Goal: Task Accomplishment & Management: Complete application form

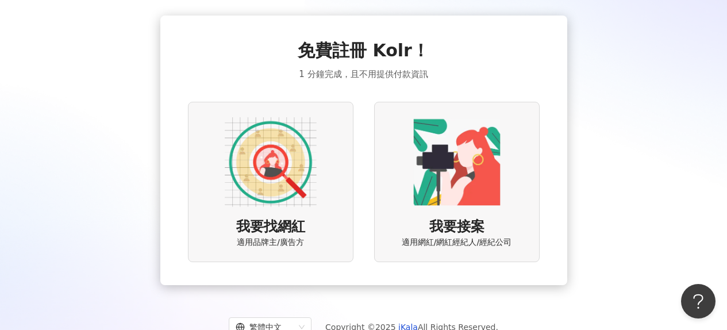
scroll to position [48, 0]
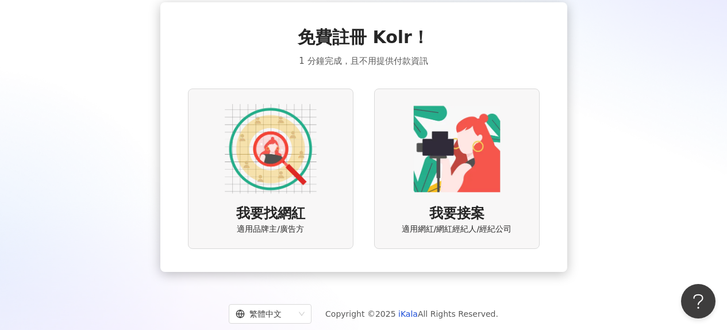
click at [259, 190] on img at bounding box center [271, 149] width 92 height 92
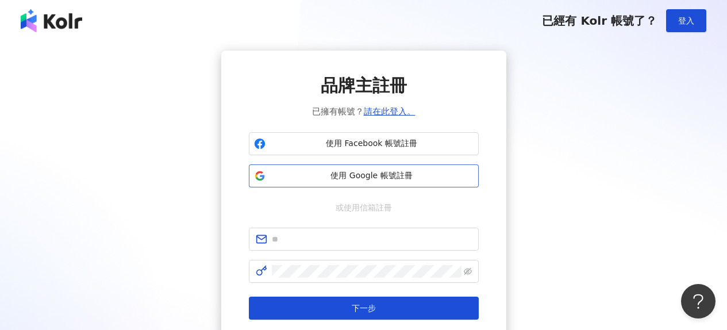
click at [382, 176] on span "使用 Google 帳號註冊" at bounding box center [372, 176] width 204 height 12
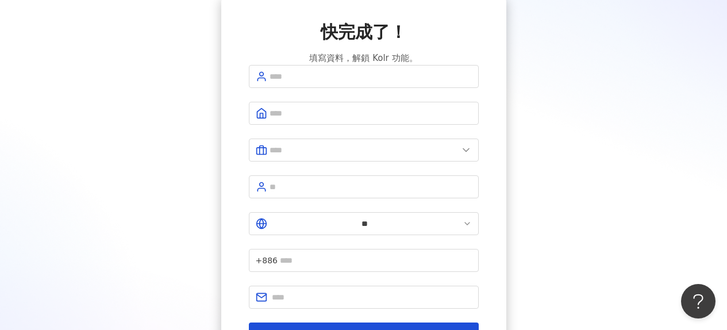
scroll to position [141, 0]
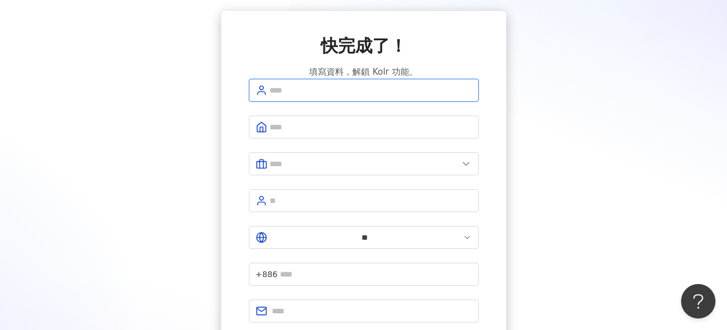
scroll to position [0, 0]
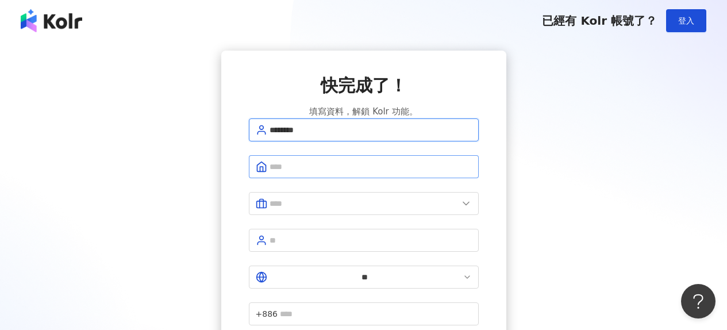
type input "********"
click at [291, 173] on input "text" at bounding box center [371, 166] width 202 height 13
click at [304, 173] on input "text" at bounding box center [371, 166] width 202 height 13
type input "*"
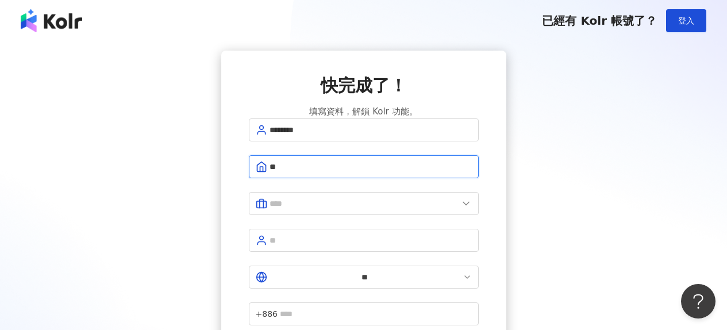
type input "*"
type input "*****"
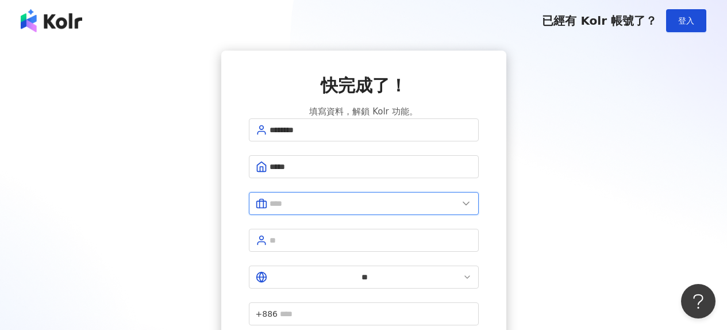
click at [309, 210] on input "text" at bounding box center [364, 203] width 189 height 13
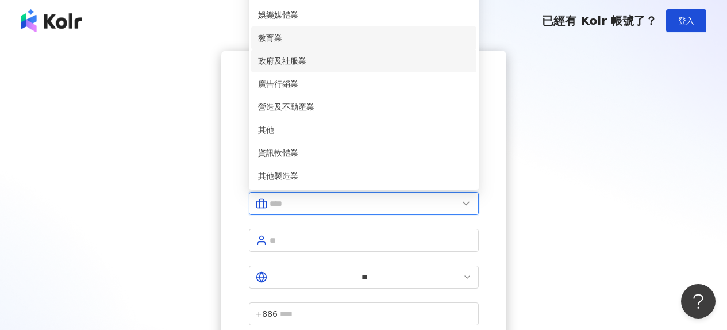
scroll to position [235, 0]
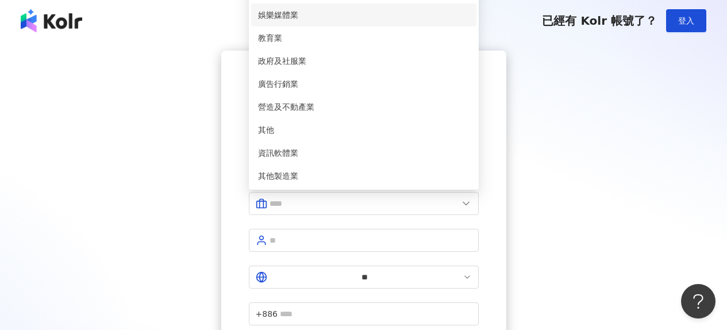
click at [328, 17] on span "娛樂媒體業" at bounding box center [364, 15] width 212 height 13
type input "*****"
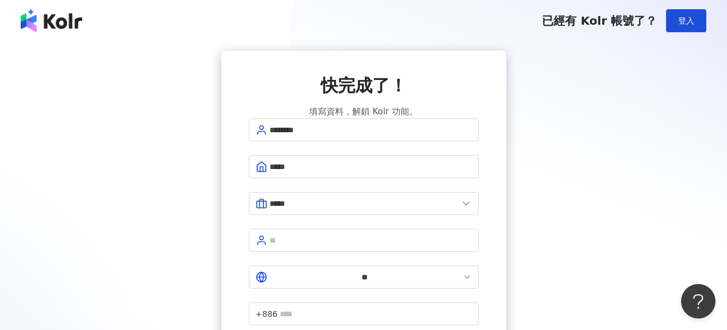
click at [557, 241] on div "快完成了！ 填寫資料，解鎖 Kolr 功能。 ******** ***** ***** 美容業 醫療生技及保健業 食品飲料業 批發及零售業 電子商務業 金融業…" at bounding box center [364, 237] width 700 height 372
click at [393, 244] on input "text" at bounding box center [371, 240] width 202 height 13
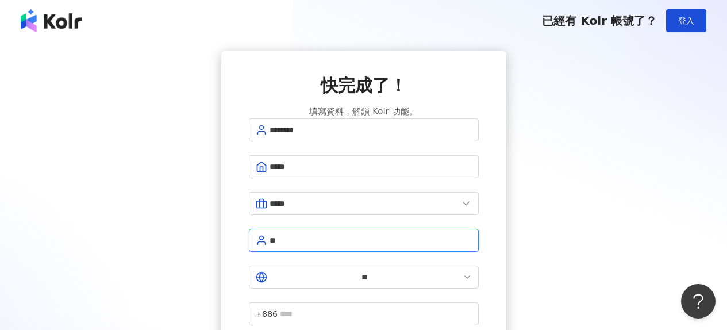
type input "*"
type input "**"
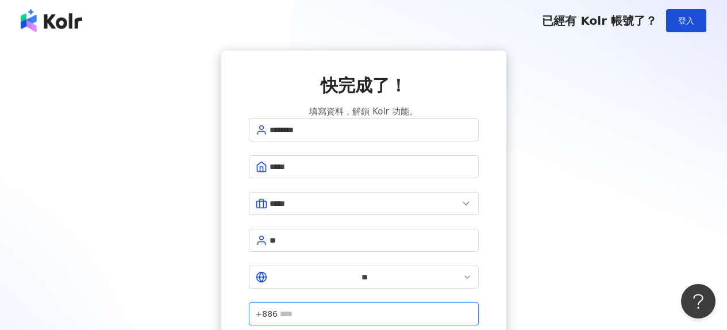
click at [426, 308] on input "text" at bounding box center [376, 314] width 192 height 13
type input "**********"
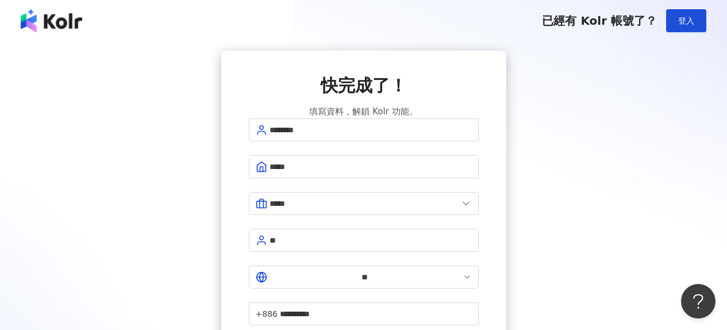
click at [575, 282] on div "**********" at bounding box center [364, 237] width 700 height 372
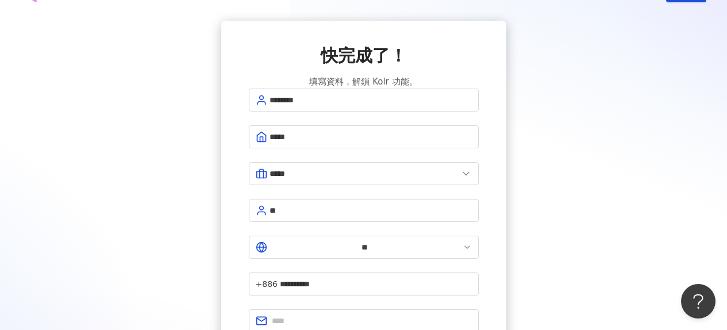
scroll to position [100, 0]
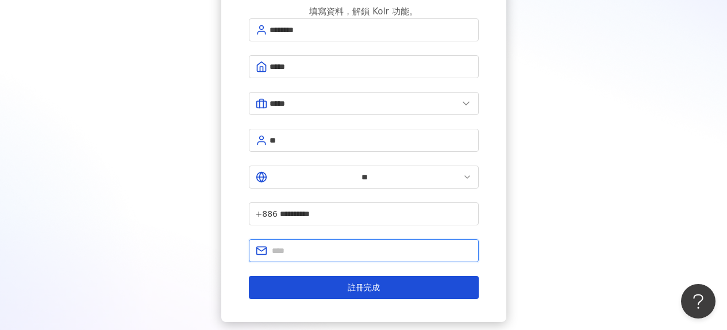
click at [331, 244] on input "text" at bounding box center [372, 250] width 200 height 13
type input "**********"
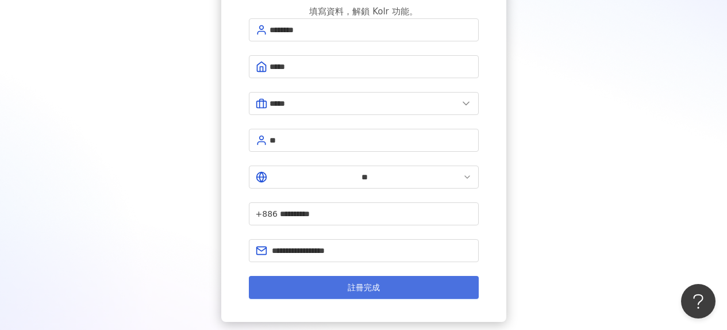
click at [358, 276] on button "註冊完成" at bounding box center [364, 287] width 230 height 23
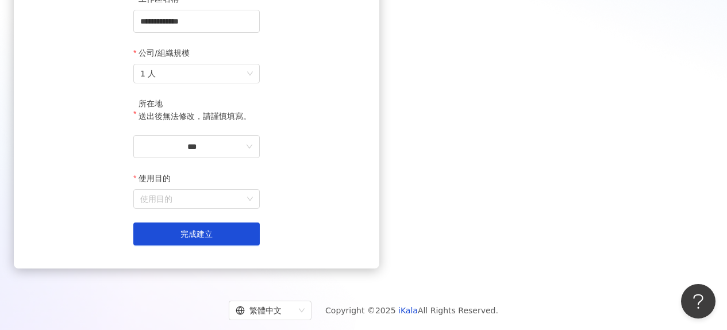
scroll to position [168, 0]
click at [253, 82] on span "1 人" at bounding box center [196, 73] width 113 height 18
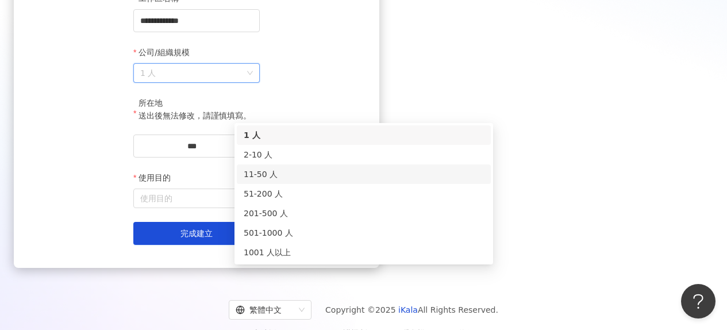
click at [300, 166] on div "11-50 人" at bounding box center [364, 174] width 254 height 20
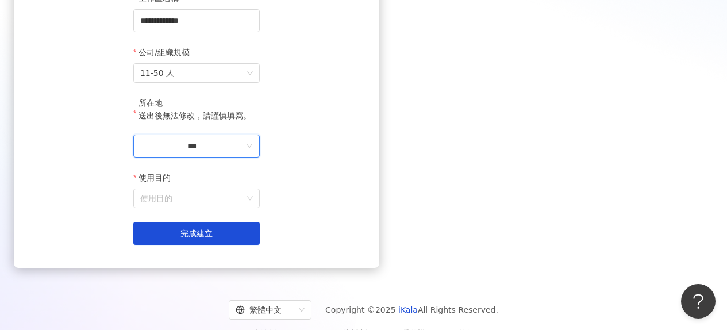
click at [244, 152] on input "***" at bounding box center [192, 146] width 104 height 13
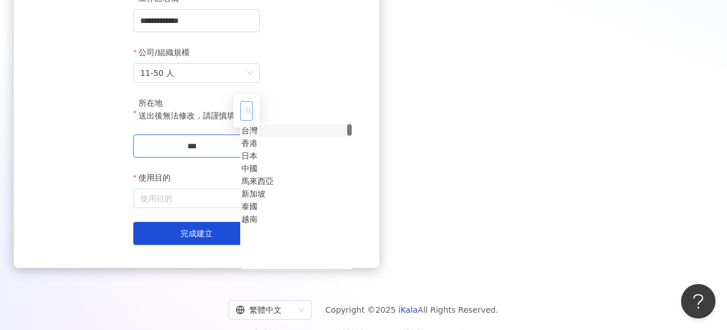
click at [413, 5] on div "**********" at bounding box center [363, 93] width 727 height 522
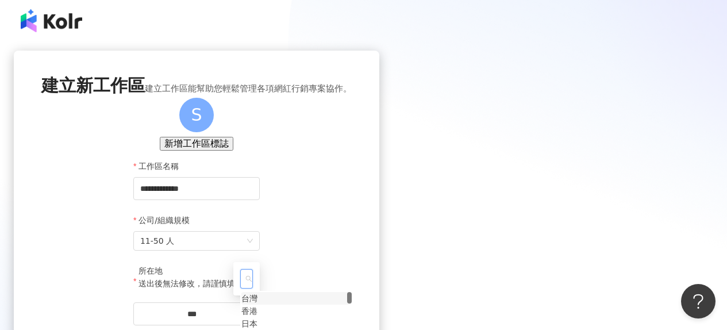
click at [326, 159] on div "**********" at bounding box center [196, 255] width 311 height 315
click at [352, 179] on div "**********" at bounding box center [196, 257] width 311 height 319
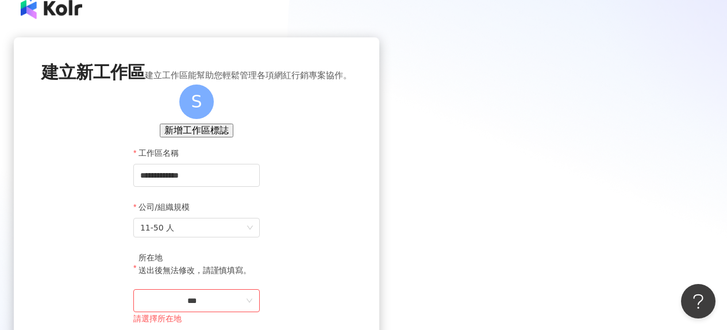
scroll to position [200, 0]
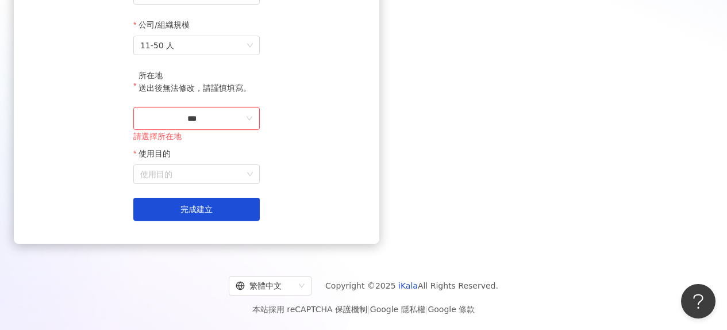
click at [244, 125] on input "***" at bounding box center [192, 118] width 104 height 13
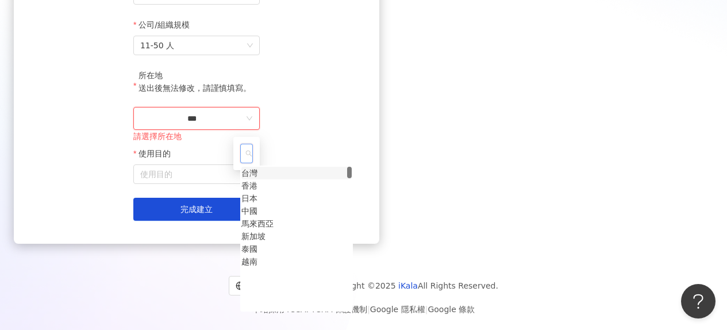
click at [258, 179] on div "台灣" at bounding box center [250, 173] width 16 height 13
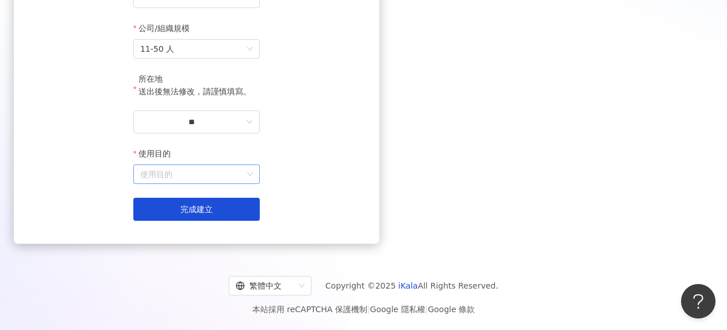
click at [253, 183] on input "使用目的" at bounding box center [196, 174] width 113 height 18
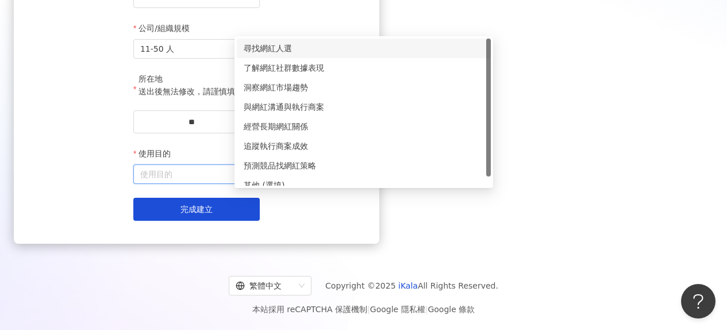
click at [336, 47] on div "尋找網紅人選" at bounding box center [364, 48] width 240 height 13
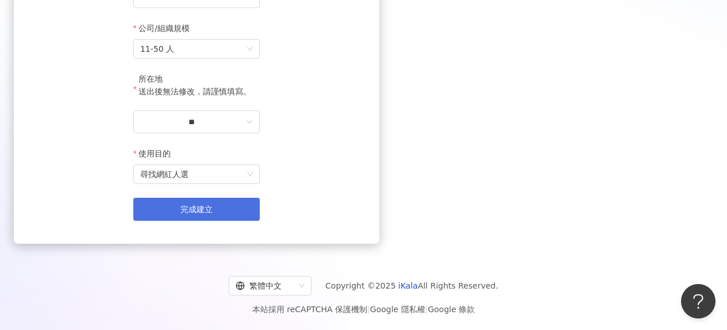
click at [260, 216] on button "完成建立" at bounding box center [196, 209] width 127 height 23
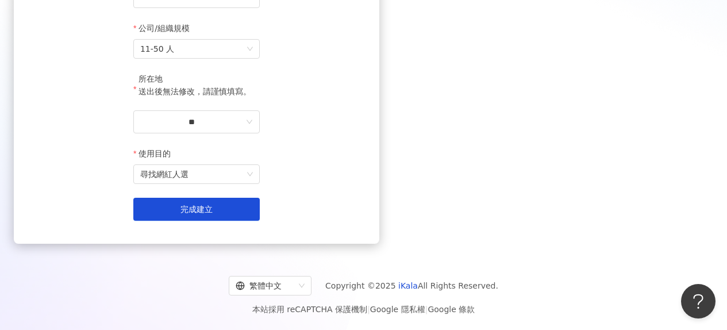
scroll to position [53, 0]
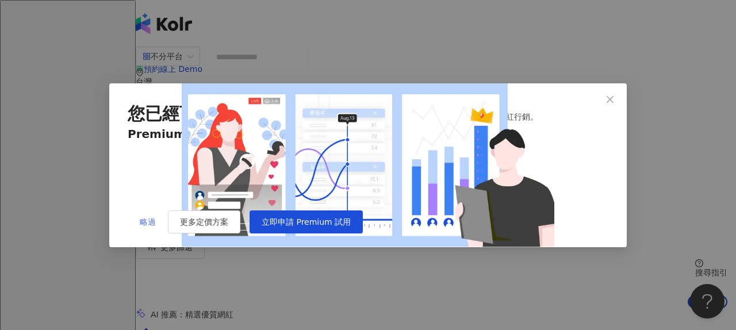
click at [153, 227] on span "略過" at bounding box center [148, 221] width 16 height 9
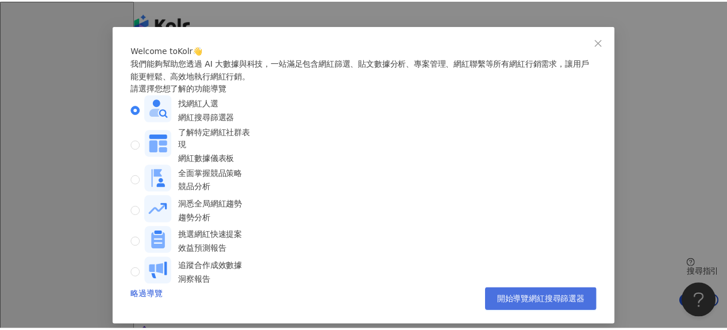
scroll to position [46, 0]
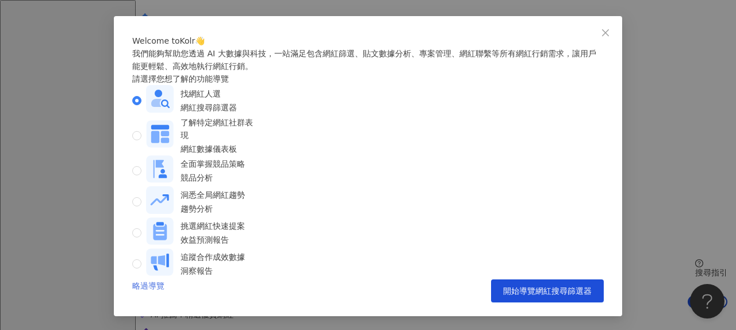
click at [136, 287] on link "略過導覽" at bounding box center [148, 290] width 32 height 23
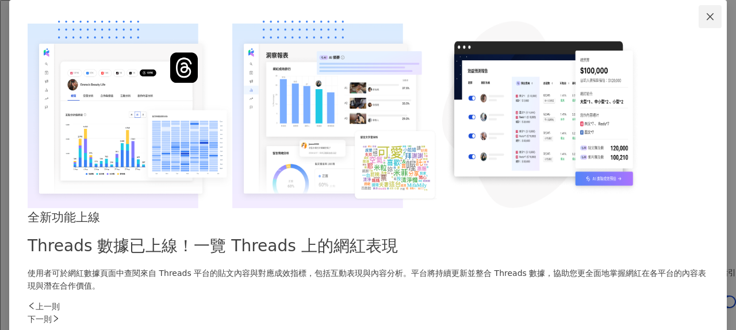
click at [699, 21] on span "Close" at bounding box center [710, 16] width 23 height 9
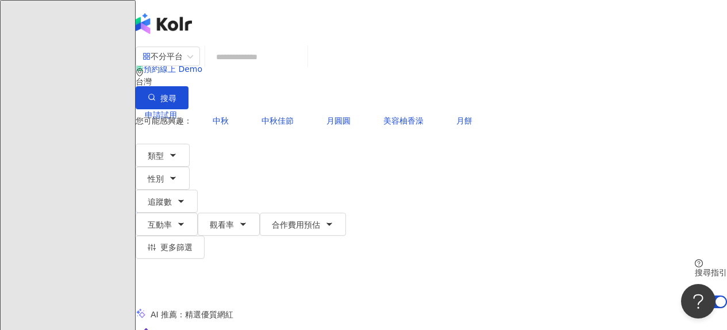
click at [277, 65] on input "search" at bounding box center [256, 57] width 93 height 22
click at [183, 60] on div "不分平台" at bounding box center [163, 56] width 40 height 18
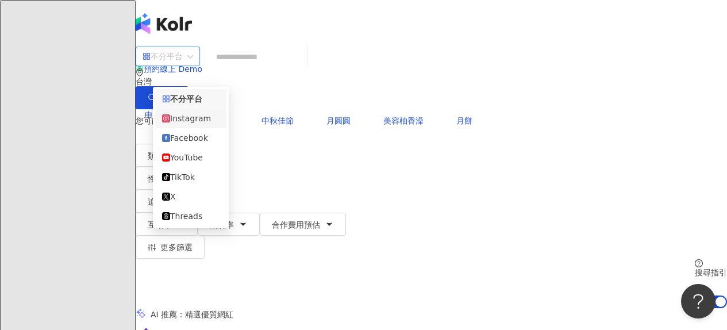
click at [206, 116] on div "Instagram" at bounding box center [191, 118] width 58 height 13
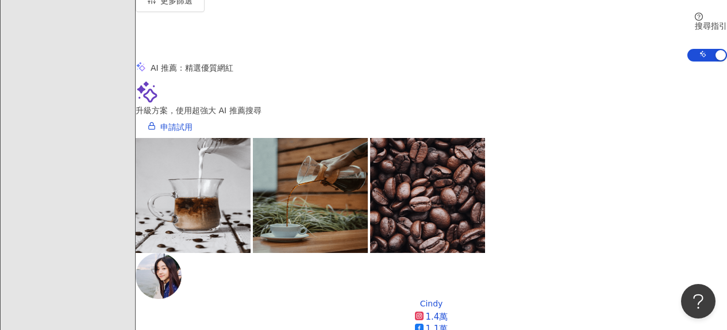
scroll to position [248, 0]
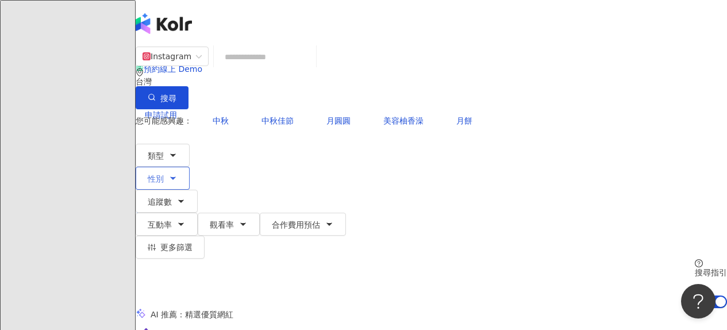
click at [178, 174] on icon "button" at bounding box center [173, 178] width 9 height 9
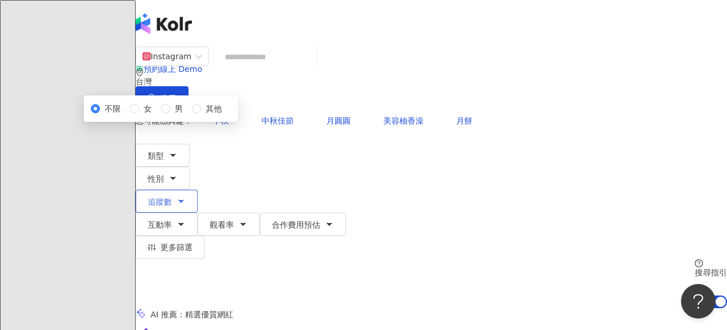
click at [198, 190] on button "追蹤數" at bounding box center [167, 201] width 62 height 23
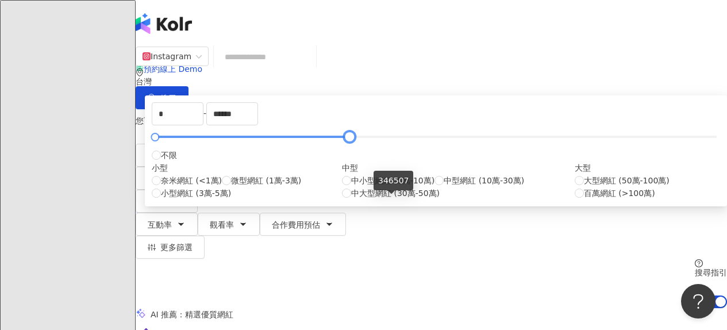
type input "******"
drag, startPoint x: 588, startPoint y: 201, endPoint x: 391, endPoint y: 204, distance: 196.7
click at [350, 140] on div at bounding box center [346, 137] width 6 height 6
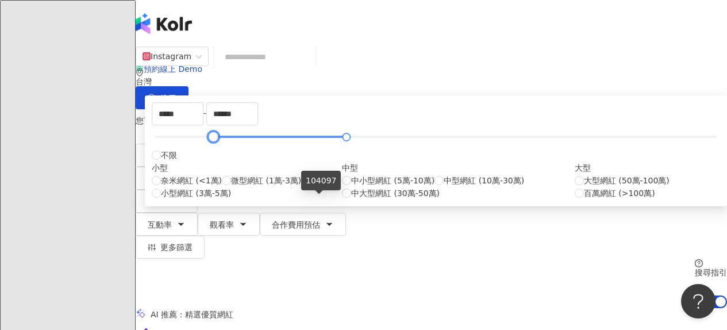
type input "*****"
drag, startPoint x: 291, startPoint y: 200, endPoint x: 320, endPoint y: 200, distance: 28.8
click at [212, 140] on div at bounding box center [209, 137] width 6 height 6
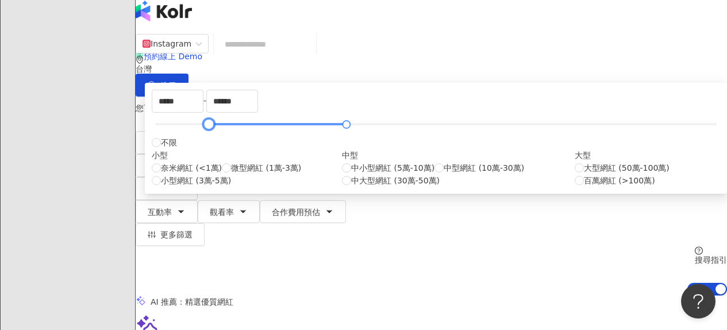
scroll to position [3, 0]
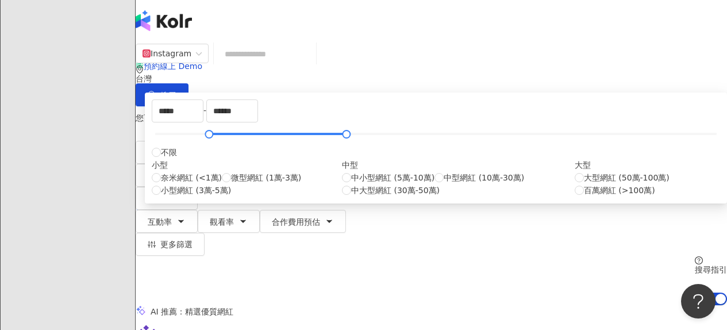
click at [452, 106] on div "您可能感興趣： 中秋 中秋佳節 月圓圓 美容柚香澡 月餅 類型 性別 追蹤數 互動率 觀看率 合作費用預估 更多篩選 不限 女 男 其他 ***** - **…" at bounding box center [432, 181] width 592 height 150
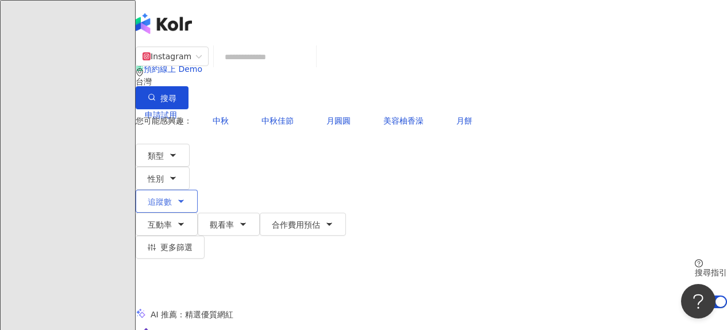
click at [198, 190] on button "追蹤數" at bounding box center [167, 201] width 62 height 23
click at [411, 109] on div "您可能感興趣： 中秋 中秋佳節 月圓圓 美容柚香澡 月餅" at bounding box center [432, 120] width 592 height 23
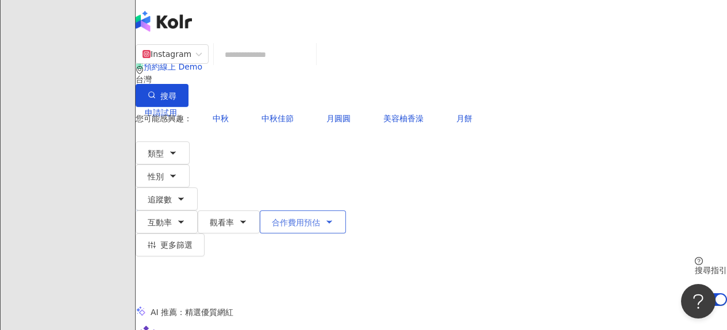
click at [346, 210] on button "合作費用預估" at bounding box center [303, 221] width 86 height 23
click at [481, 107] on div "您可能感興趣： 中秋 中秋佳節 月圓圓 美容柚香澡 月餅" at bounding box center [432, 118] width 592 height 23
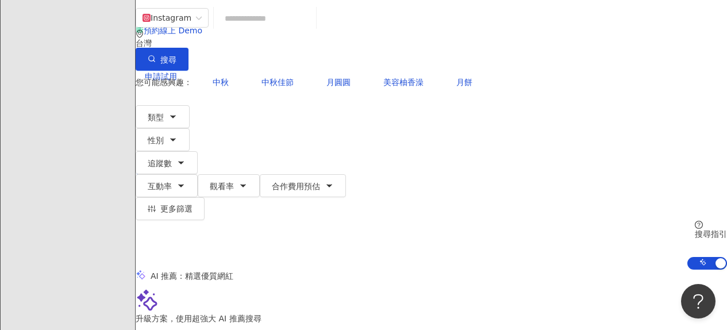
scroll to position [0, 0]
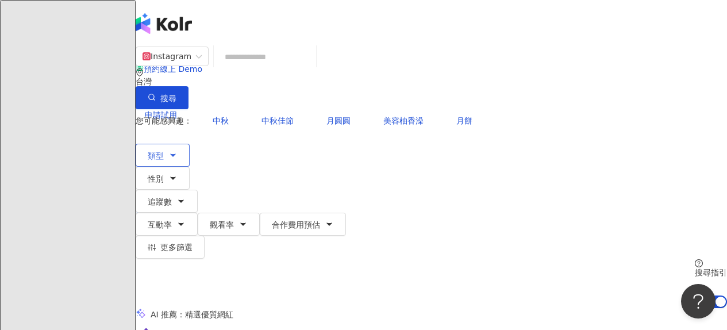
click at [190, 144] on button "類型" at bounding box center [163, 155] width 54 height 23
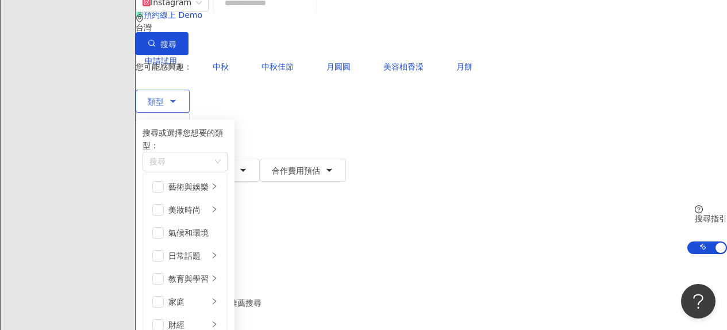
scroll to position [63, 0]
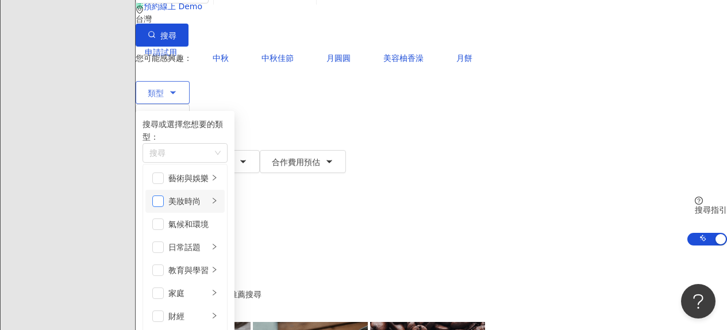
click at [164, 196] on span "button" at bounding box center [158, 202] width 12 height 12
click at [164, 173] on span "button" at bounding box center [158, 179] width 12 height 12
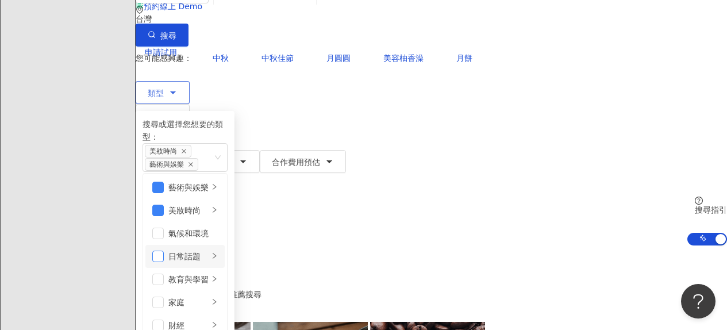
click at [164, 251] on span "button" at bounding box center [158, 257] width 12 height 12
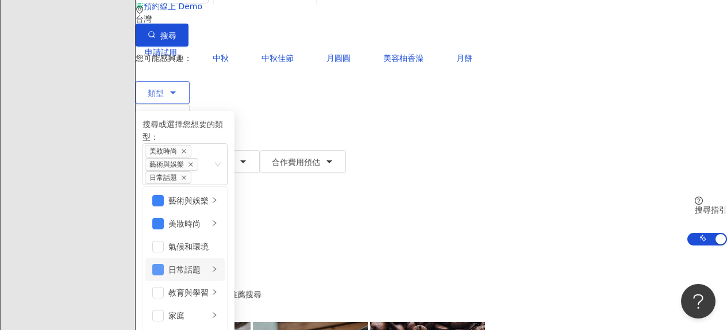
scroll to position [59, 0]
click at [164, 287] on span "button" at bounding box center [158, 293] width 12 height 12
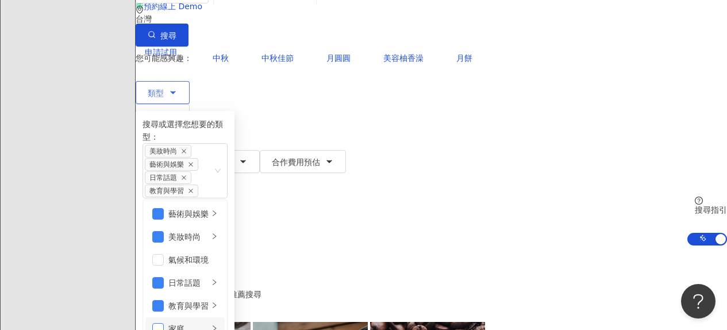
click at [164, 323] on span "button" at bounding box center [158, 329] width 12 height 12
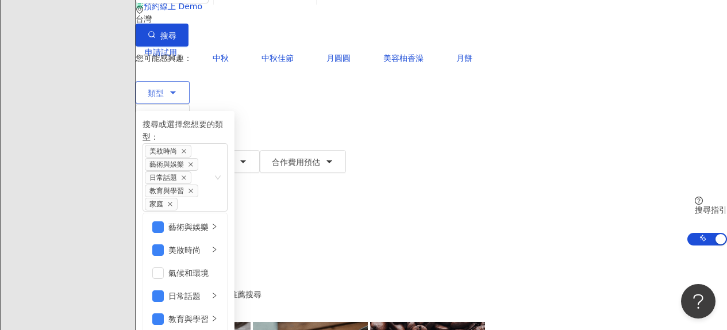
scroll to position [225, 0]
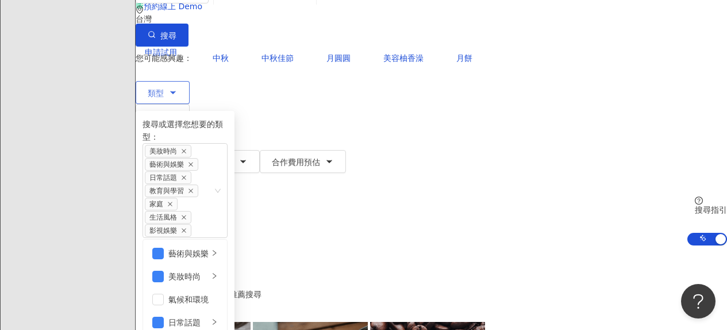
scroll to position [383, 0]
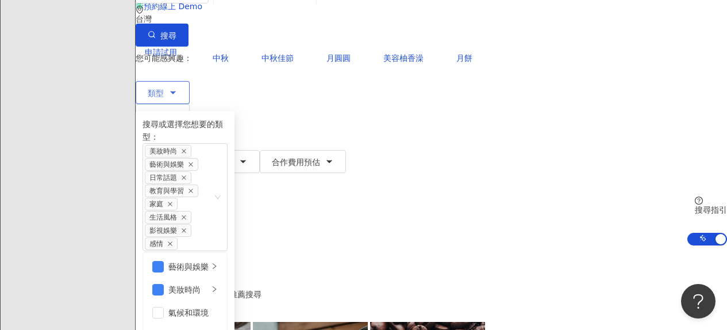
scroll to position [399, 0]
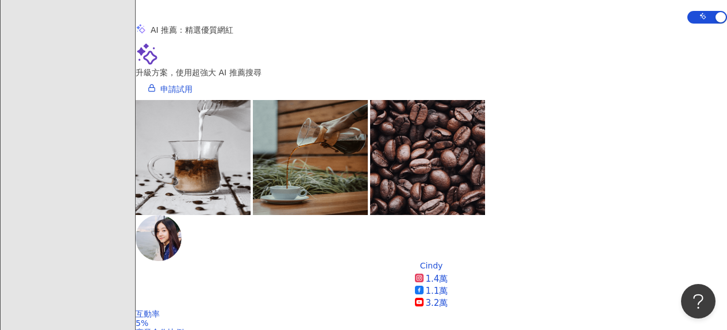
scroll to position [285, 0]
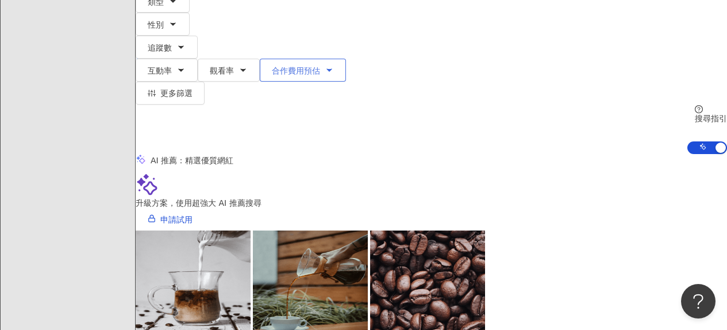
scroll to position [0, 0]
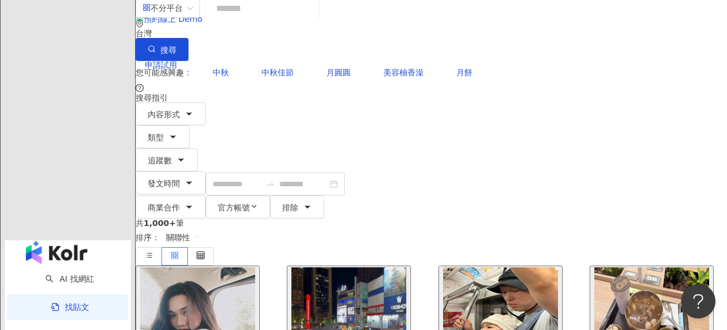
scroll to position [49, 0]
click at [43, 242] on img "button" at bounding box center [57, 253] width 62 height 23
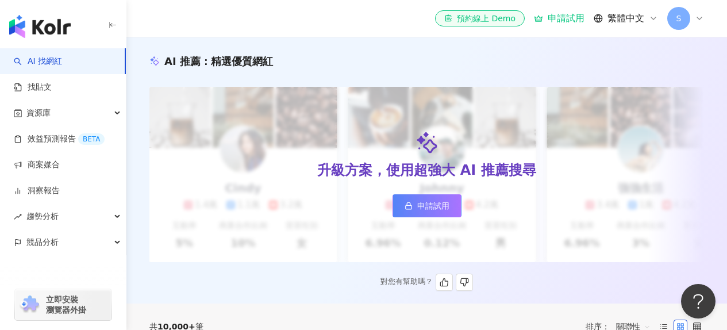
scroll to position [114, 0]
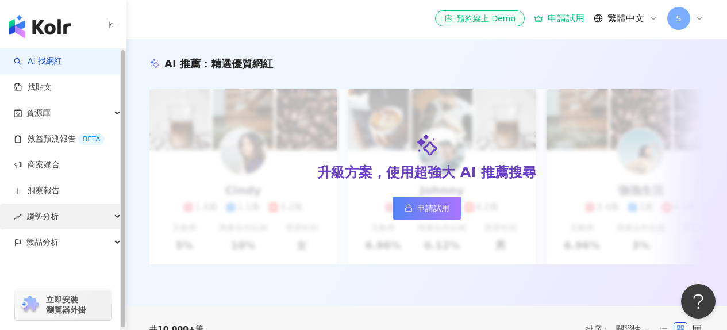
click at [113, 207] on div "趨勢分析" at bounding box center [63, 217] width 126 height 26
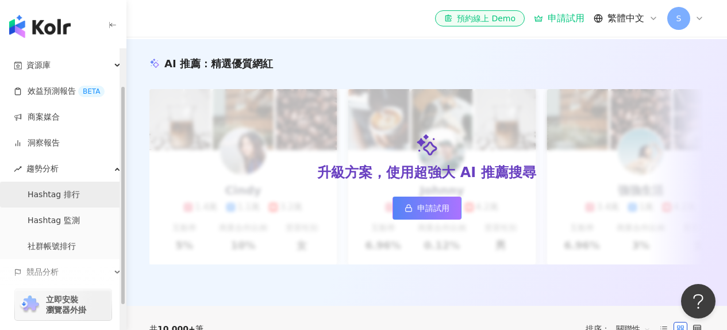
scroll to position [79, 0]
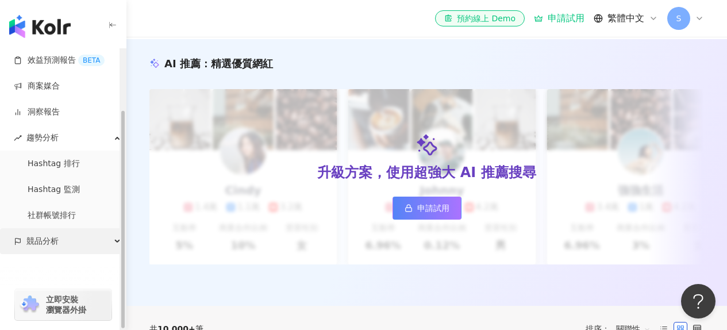
click at [111, 247] on div "競品分析" at bounding box center [63, 241] width 126 height 26
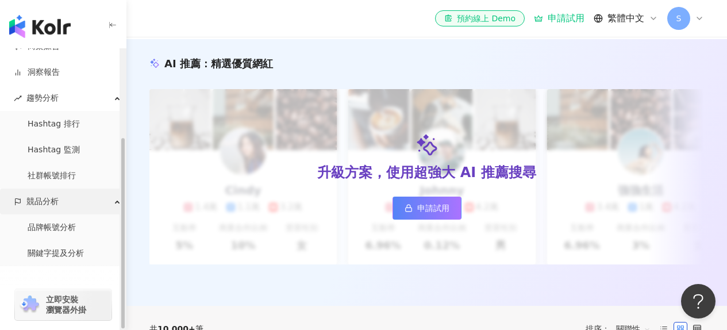
scroll to position [131, 0]
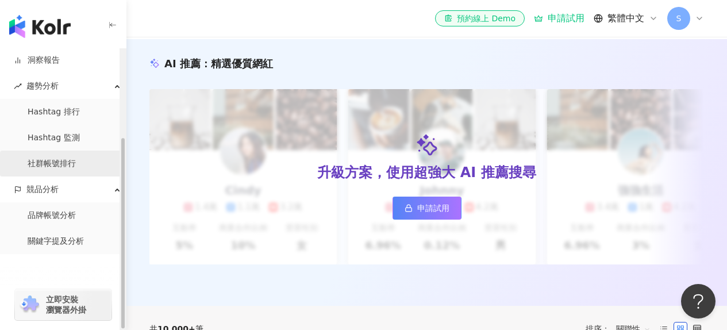
click at [63, 165] on link "社群帳號排行" at bounding box center [52, 164] width 48 height 12
